Goal: Task Accomplishment & Management: Use online tool/utility

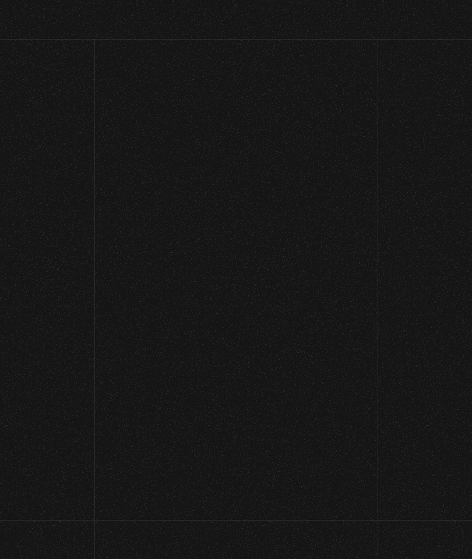
scroll to position [70, 0]
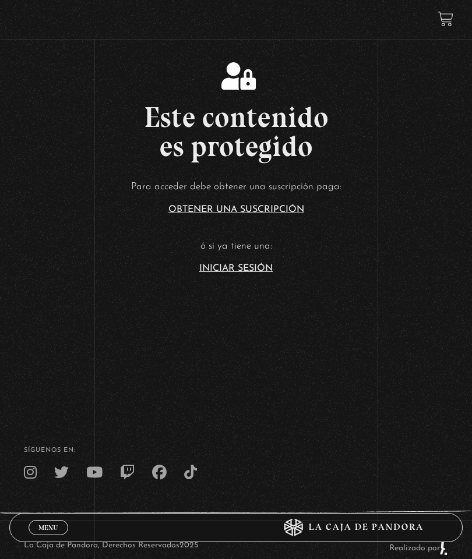
click at [249, 273] on link "Iniciar Sesión" at bounding box center [235, 268] width 73 height 9
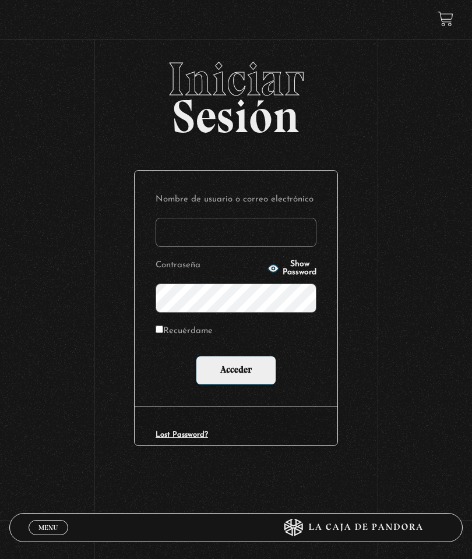
click at [249, 235] on input "Nombre de usuario o correo electrónico" at bounding box center [235, 232] width 161 height 29
type input "maiterdj@gmail.com"
click at [266, 369] on input "Acceder" at bounding box center [236, 370] width 80 height 29
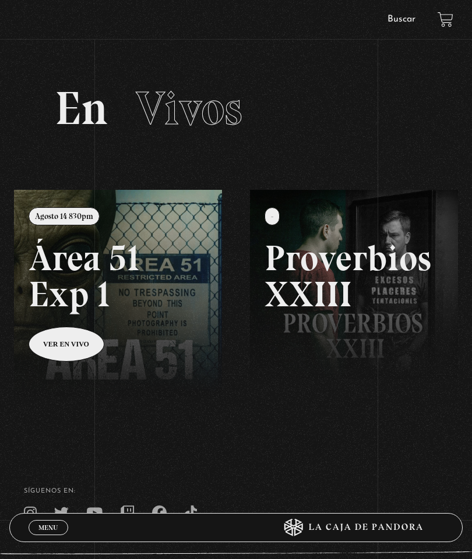
click at [141, 302] on link at bounding box center [250, 469] width 472 height 559
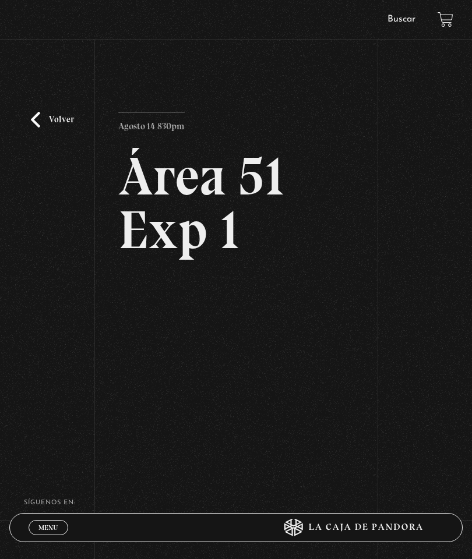
click at [401, 281] on div "Volver Agosto 14 830pm Área 51 Exp 1" at bounding box center [236, 243] width 472 height 374
click at [396, 292] on div "Volver Agosto 14 830pm Área 51 Exp 1" at bounding box center [236, 243] width 472 height 374
